Goal: Information Seeking & Learning: Learn about a topic

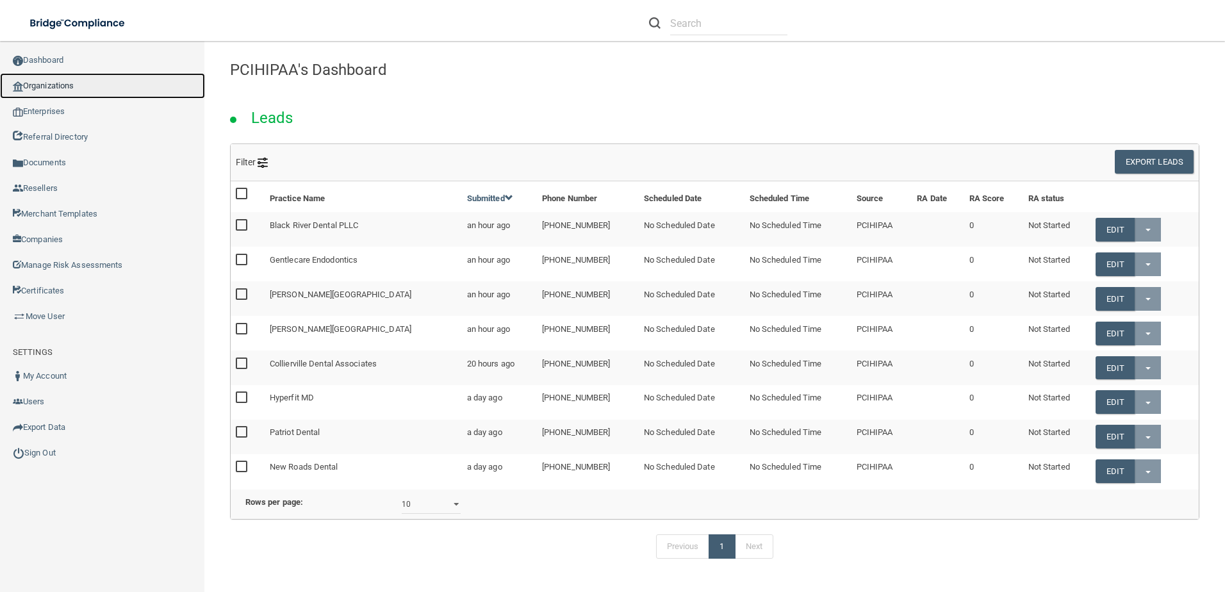
click at [69, 85] on link "Organizations" at bounding box center [102, 86] width 205 height 26
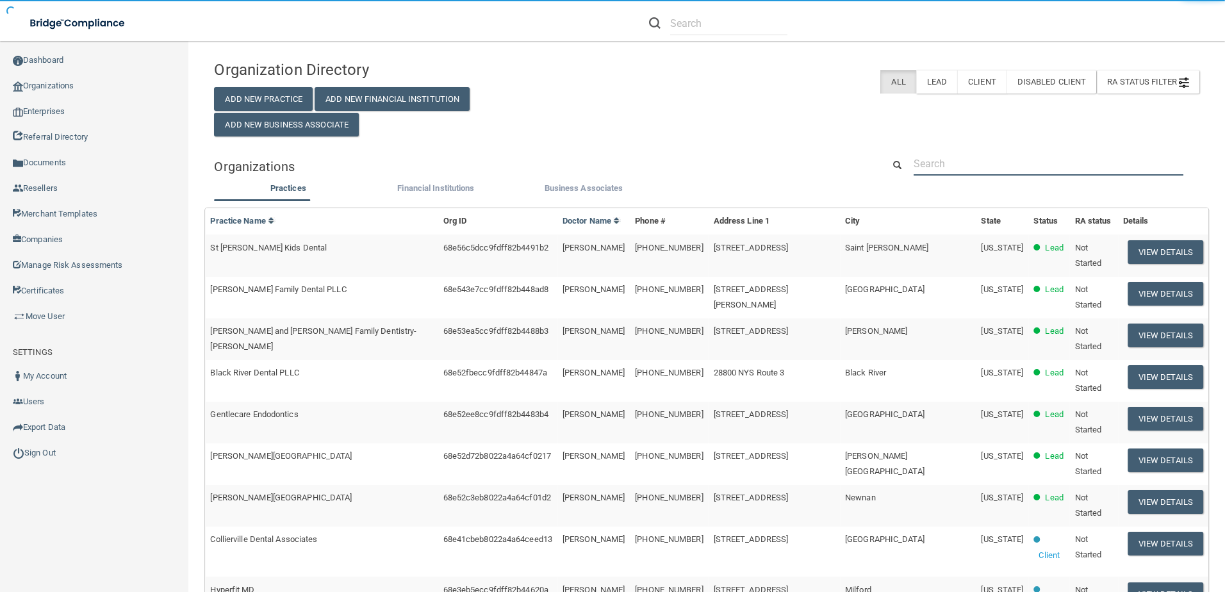
click at [1027, 162] on input "text" at bounding box center [1049, 164] width 270 height 24
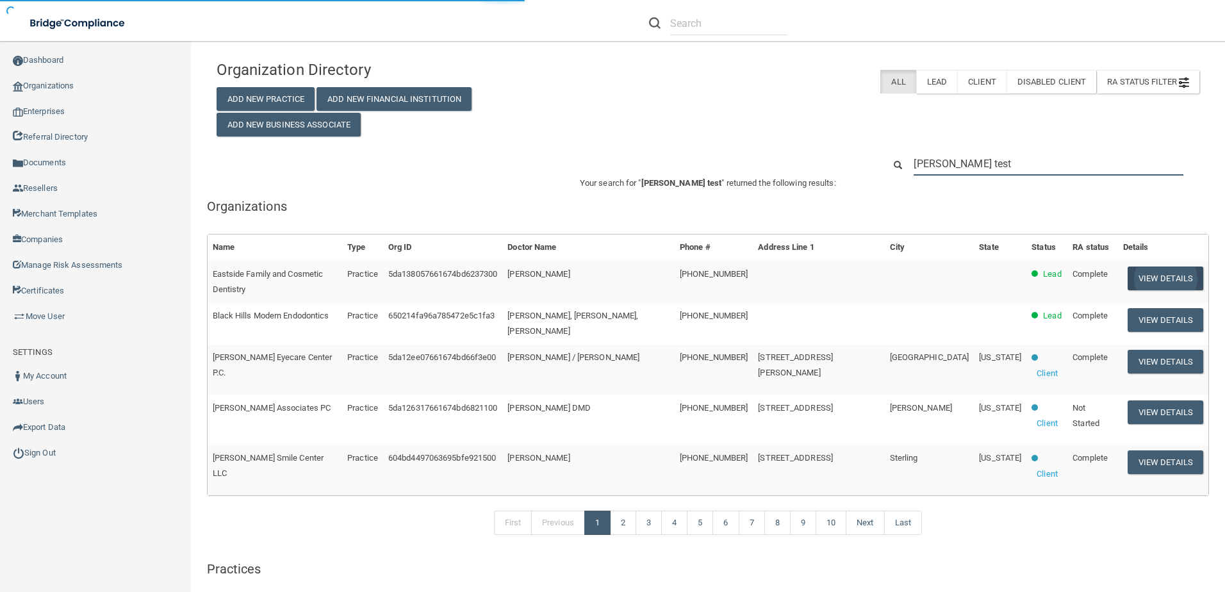
type input "[PERSON_NAME] test"
click at [1155, 278] on button "View Details" at bounding box center [1166, 279] width 76 height 24
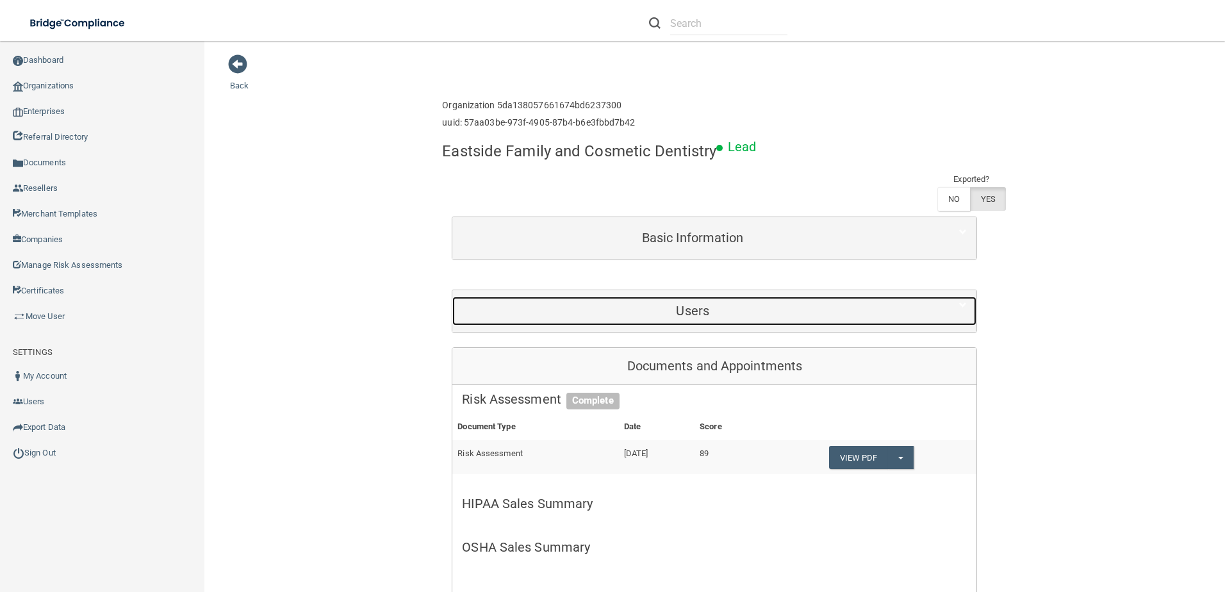
click at [722, 317] on h5 "Users" at bounding box center [692, 311] width 461 height 14
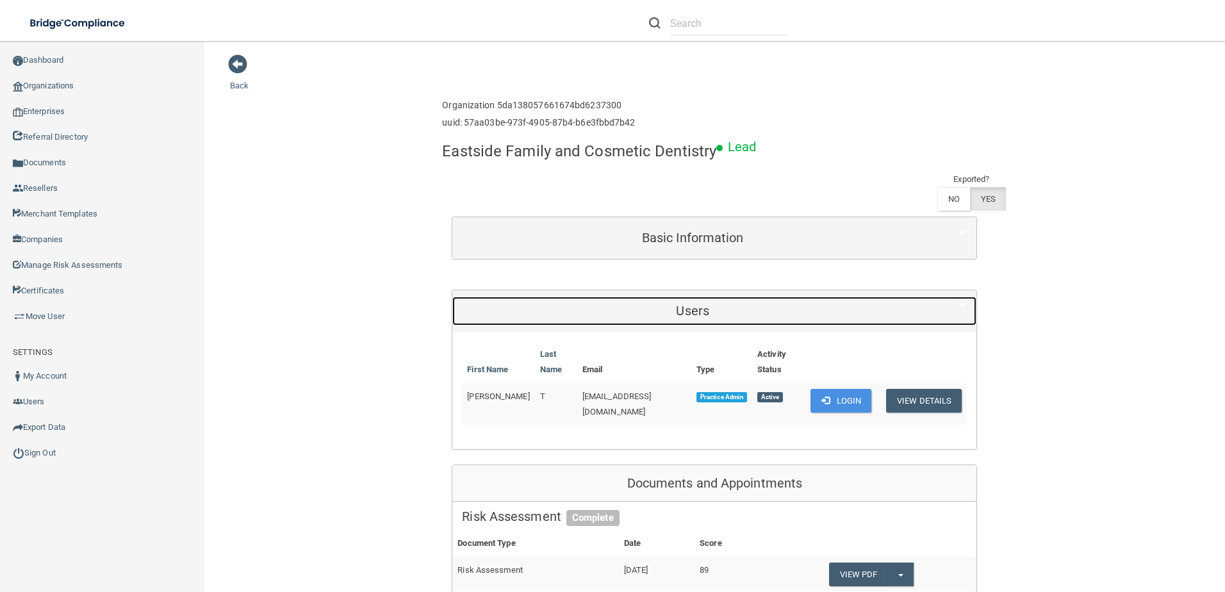
click at [722, 320] on div "Users" at bounding box center [693, 311] width 481 height 29
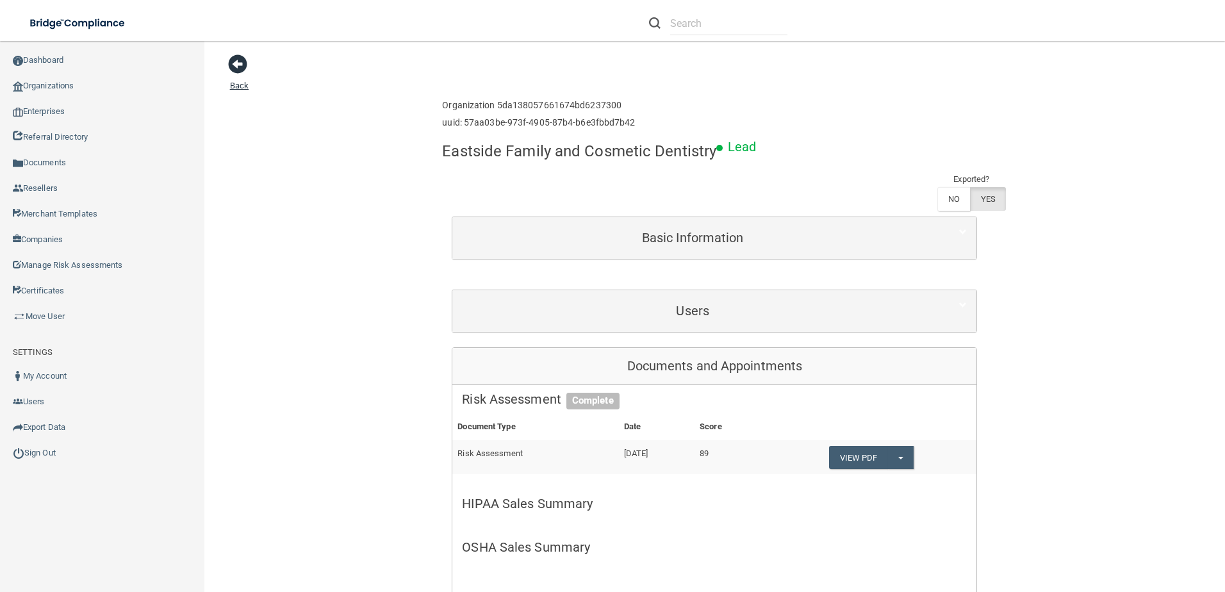
click at [236, 66] on span at bounding box center [237, 63] width 19 height 19
click at [237, 65] on span at bounding box center [237, 63] width 19 height 19
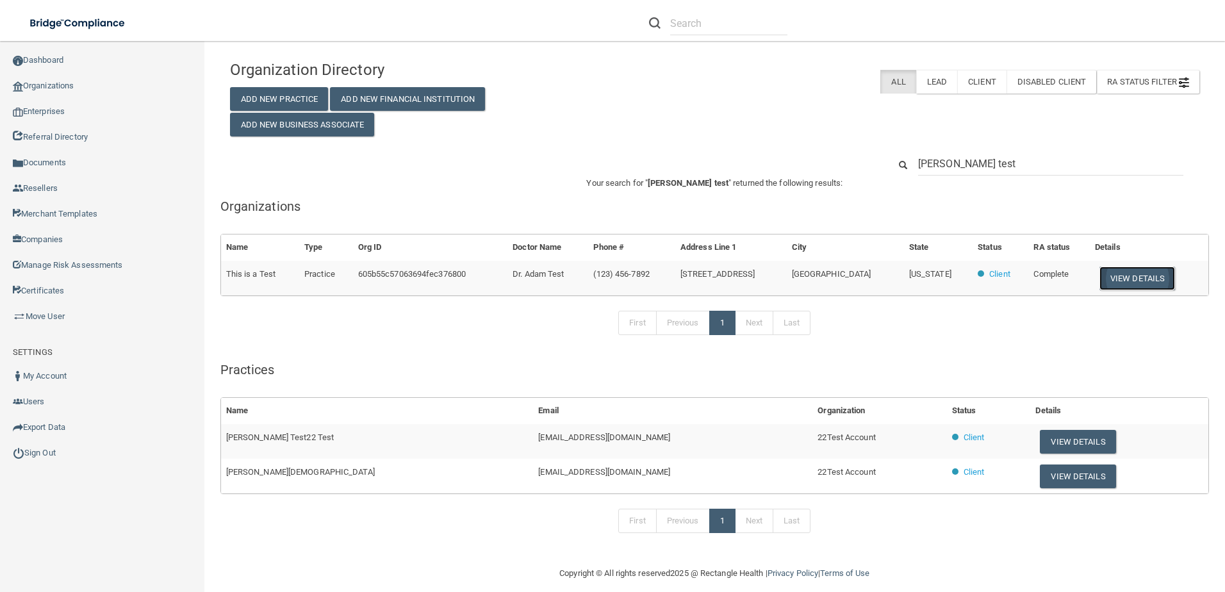
click at [1129, 271] on button "View Details" at bounding box center [1138, 279] width 76 height 24
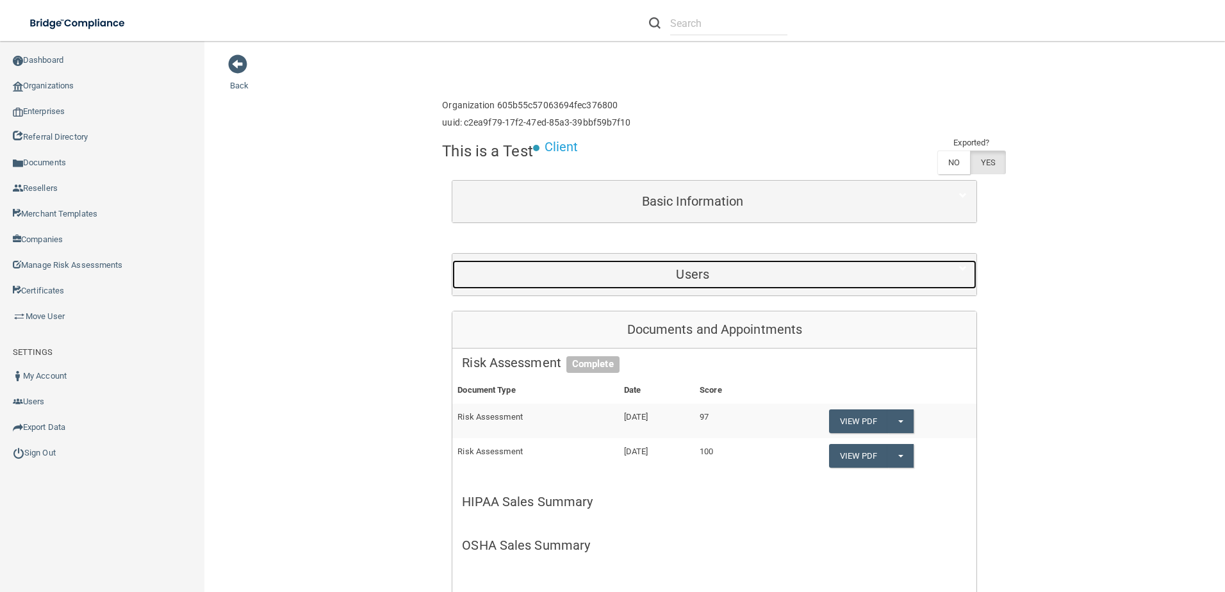
click at [730, 279] on h5 "Users" at bounding box center [692, 274] width 461 height 14
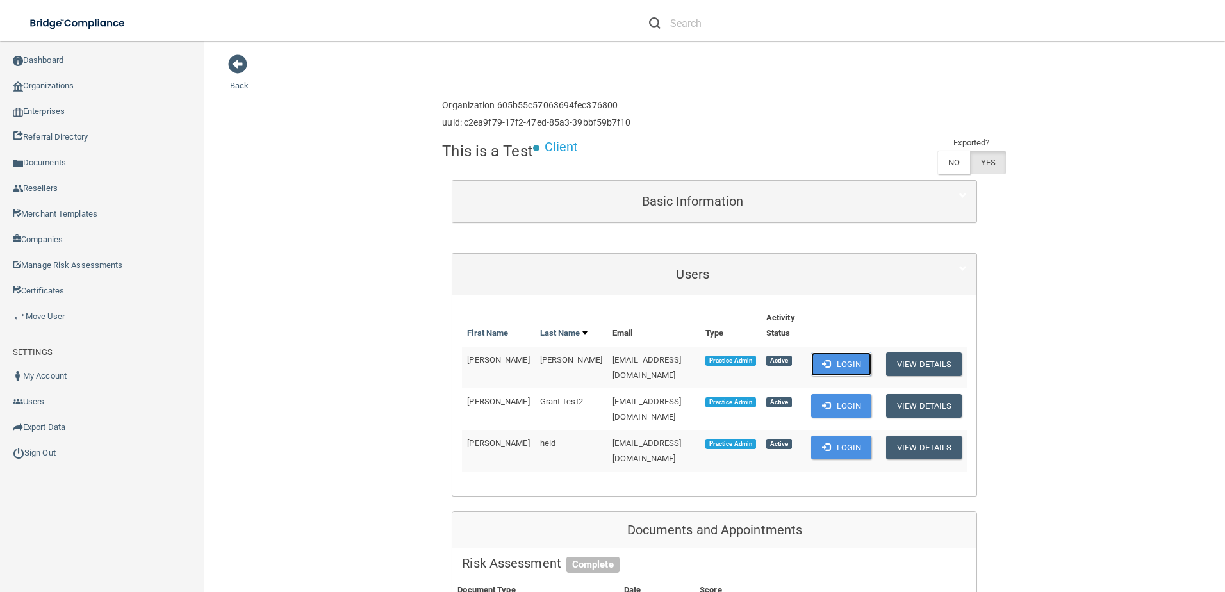
click at [831, 365] on button "Login" at bounding box center [841, 365] width 61 height 24
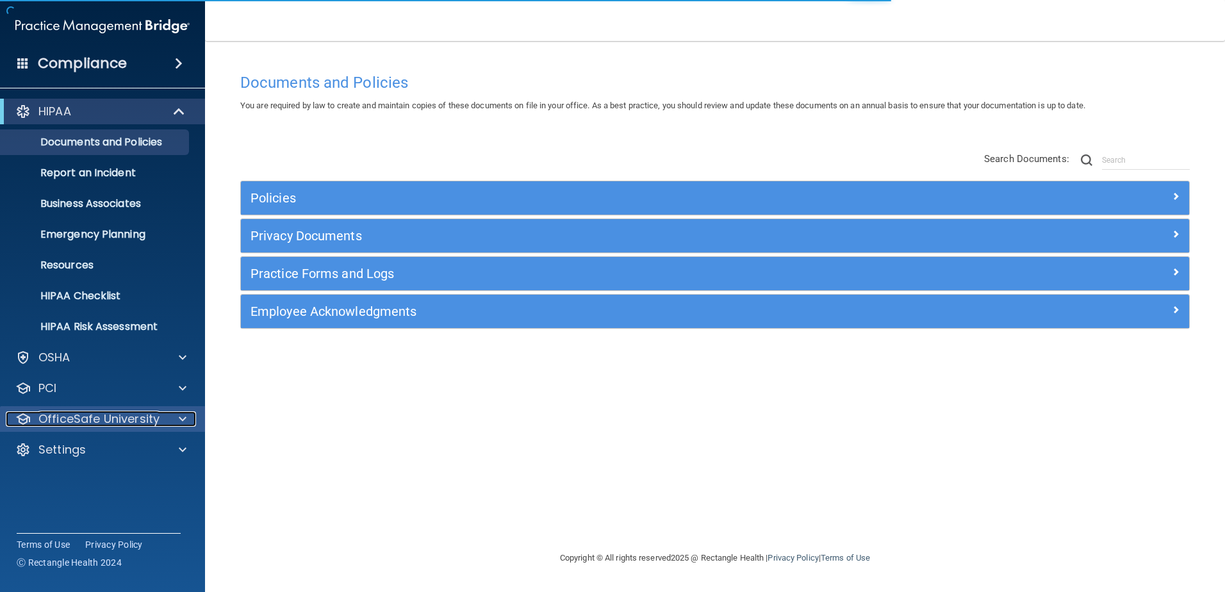
click at [153, 424] on p "OfficeSafe University" at bounding box center [98, 418] width 121 height 15
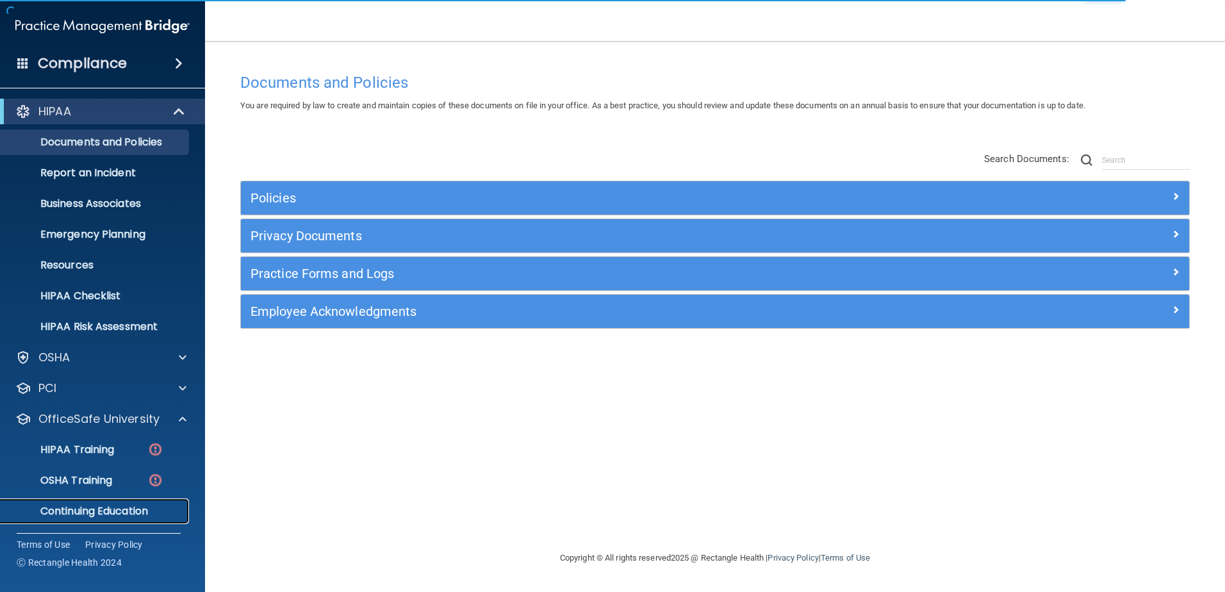
click at [100, 505] on p "Continuing Education" at bounding box center [95, 511] width 175 height 13
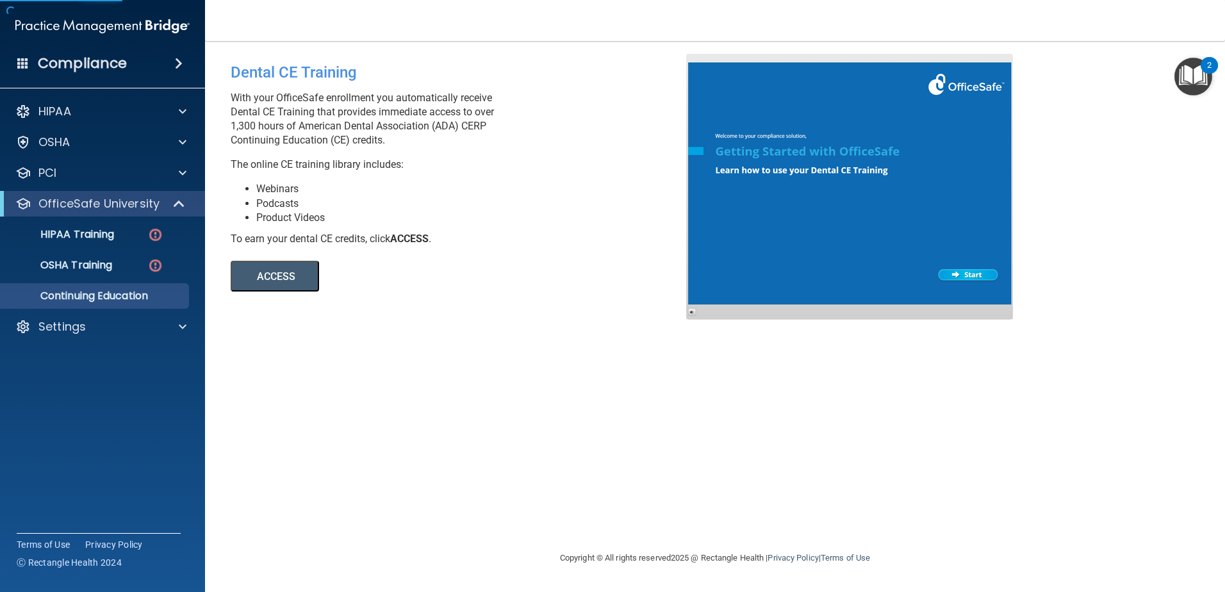
click at [265, 261] on button "ACCESS" at bounding box center [275, 276] width 88 height 31
